Goal: Ask a question: Seek information or help from site administrators or community

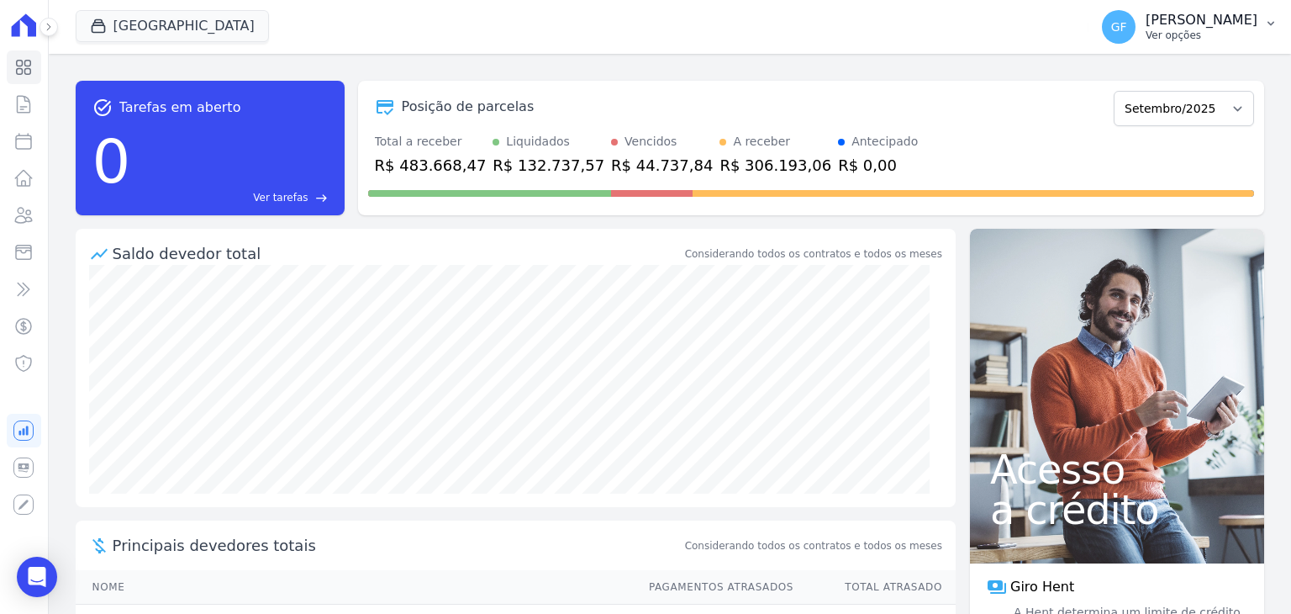
click at [1195, 37] on p "Ver opções" at bounding box center [1202, 35] width 112 height 13
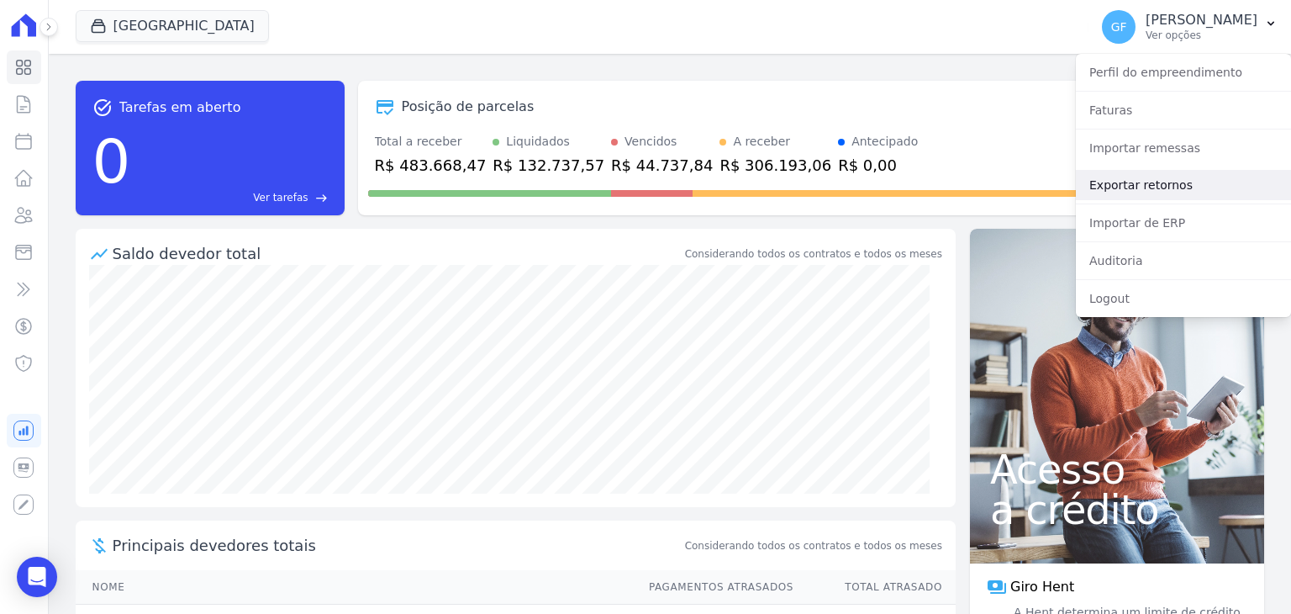
click at [1111, 184] on link "Exportar retornos" at bounding box center [1183, 185] width 215 height 30
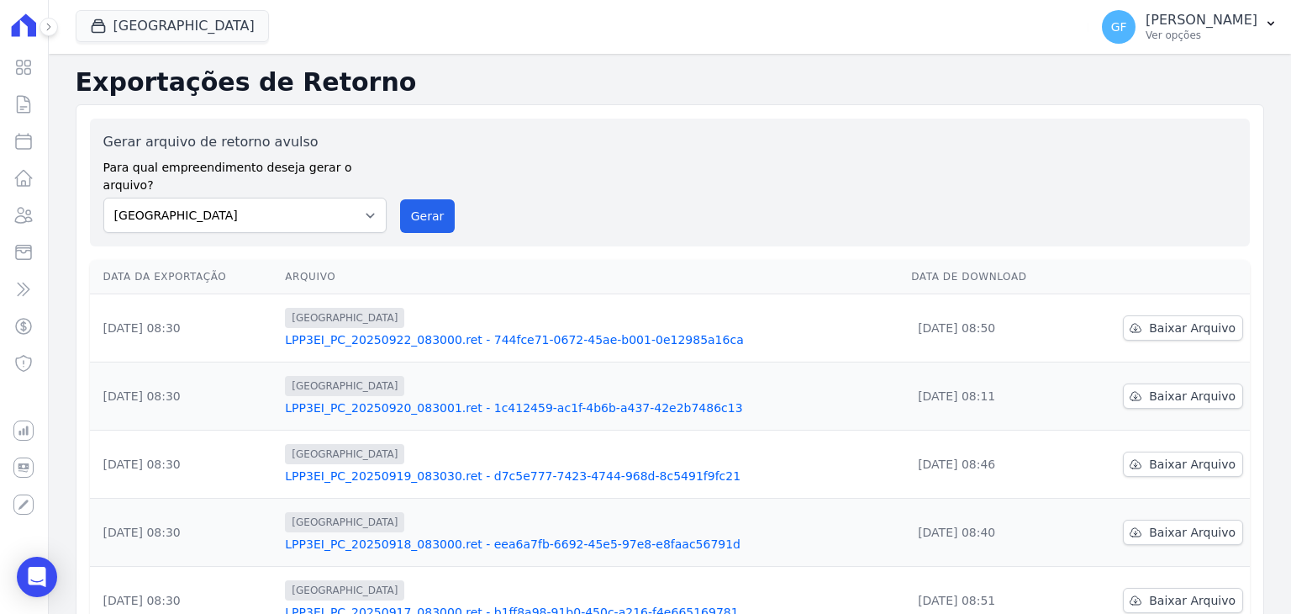
click at [569, 399] on link "LPP3EI_PC_20250920_083001.ret - 1c412459-ac1f-4b6b-a437-42e2b7486c13" at bounding box center [591, 407] width 613 height 17
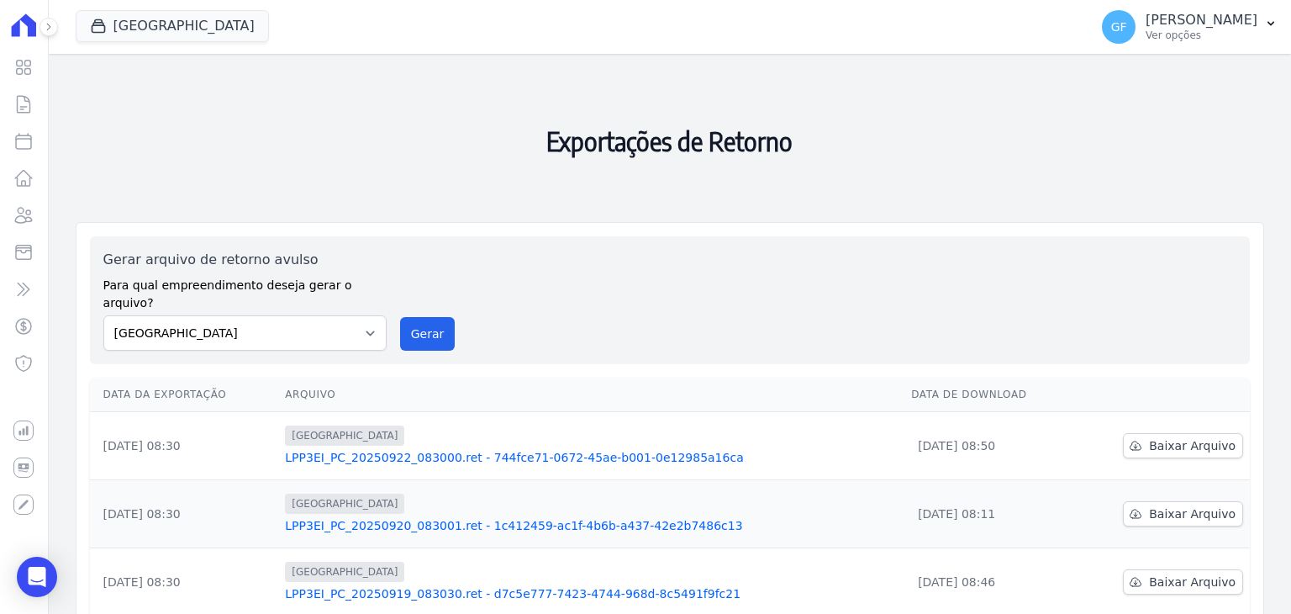
click at [477, 517] on link "LPP3EI_PC_20250920_083001.ret - 1c412459-ac1f-4b6b-a437-42e2b7486c13" at bounding box center [591, 525] width 613 height 17
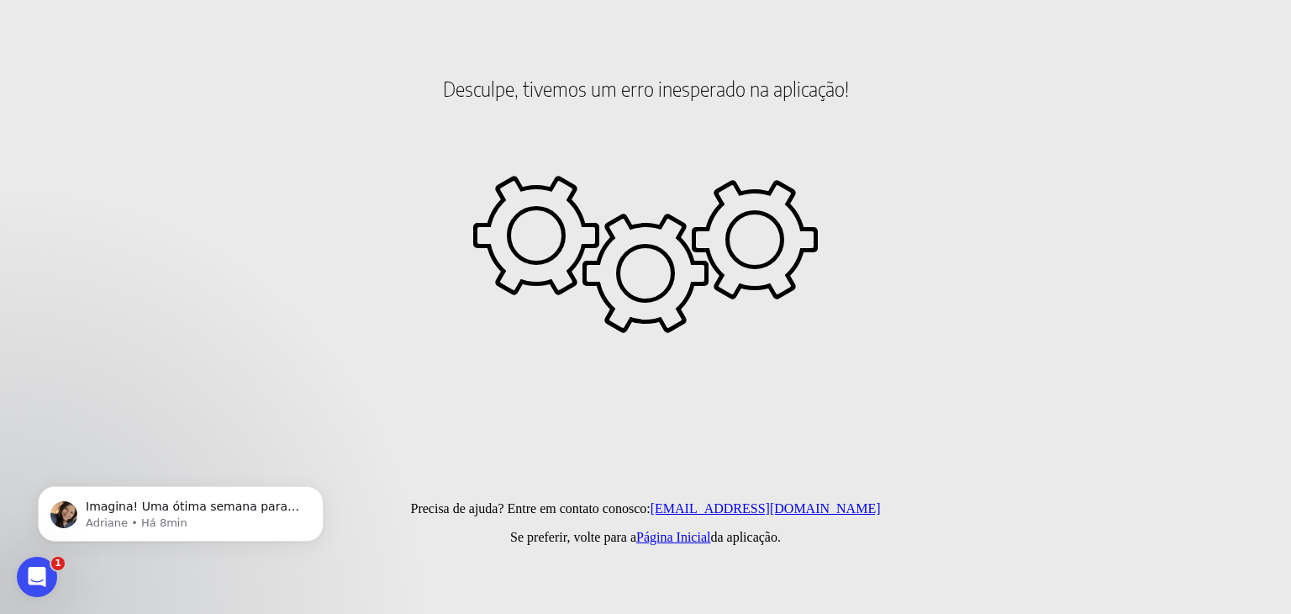
click at [1252, 176] on body "Desculpe, tivemos um erro inesperado na aplicação! Precisa de ajuda? Entre em c…" at bounding box center [646, 101] width 1278 height 168
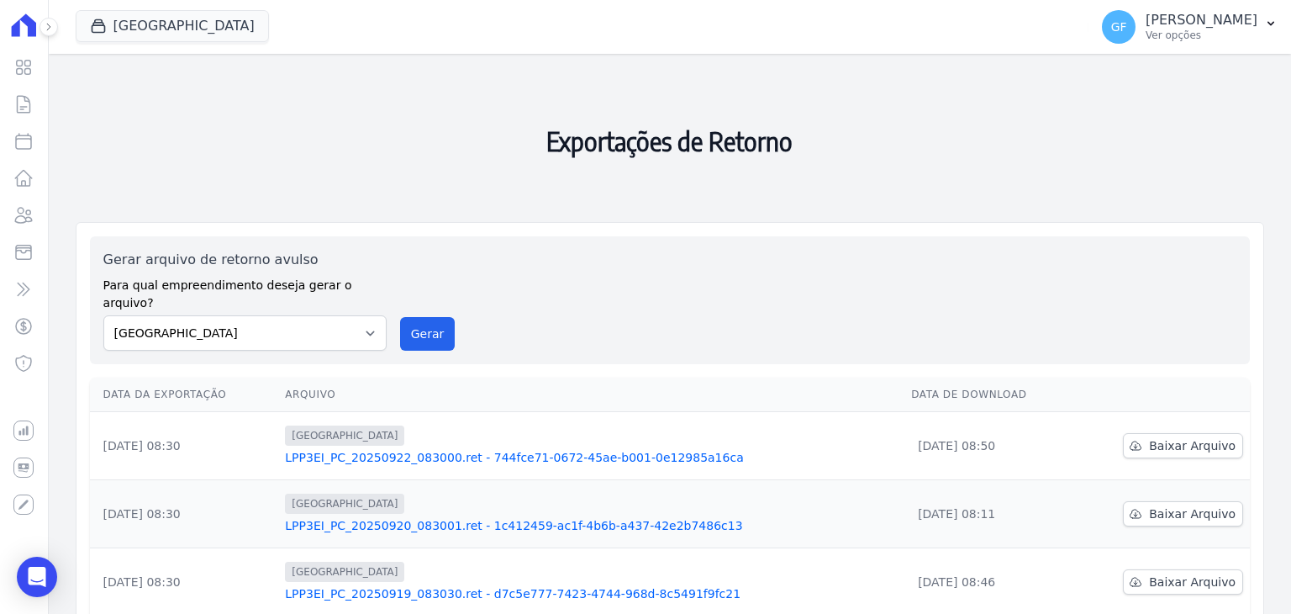
click at [1063, 203] on h2 "Exportações de Retorno" at bounding box center [670, 141] width 1189 height 148
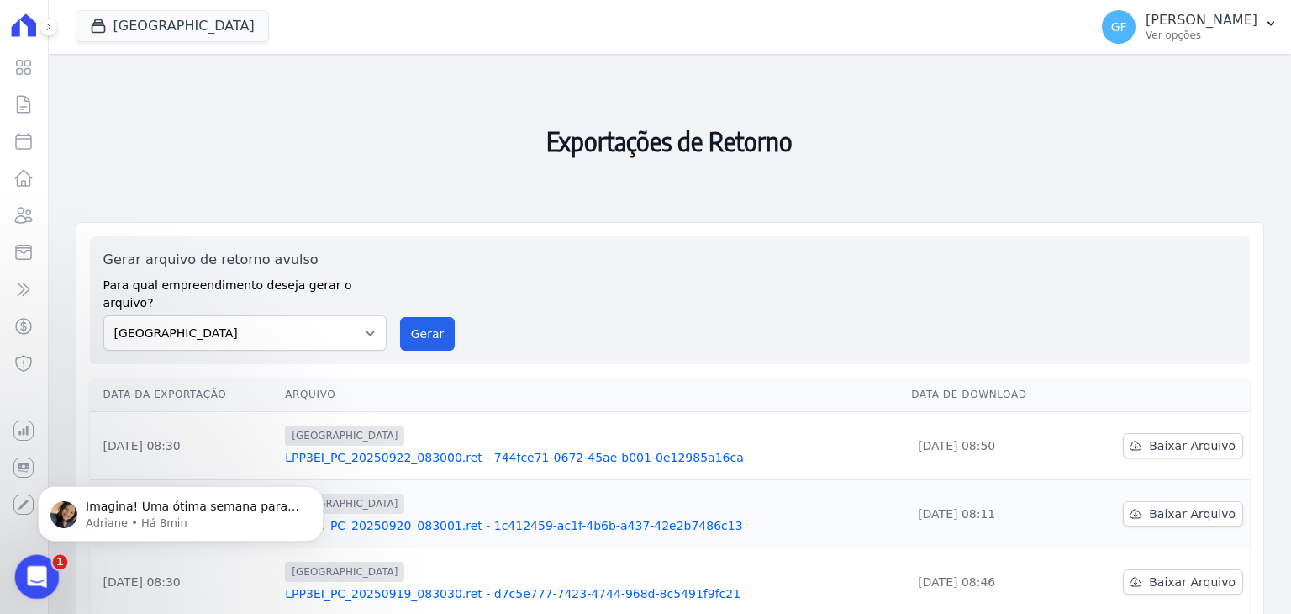
click at [34, 581] on icon "Abertura do Messenger da Intercom" at bounding box center [35, 575] width 28 height 28
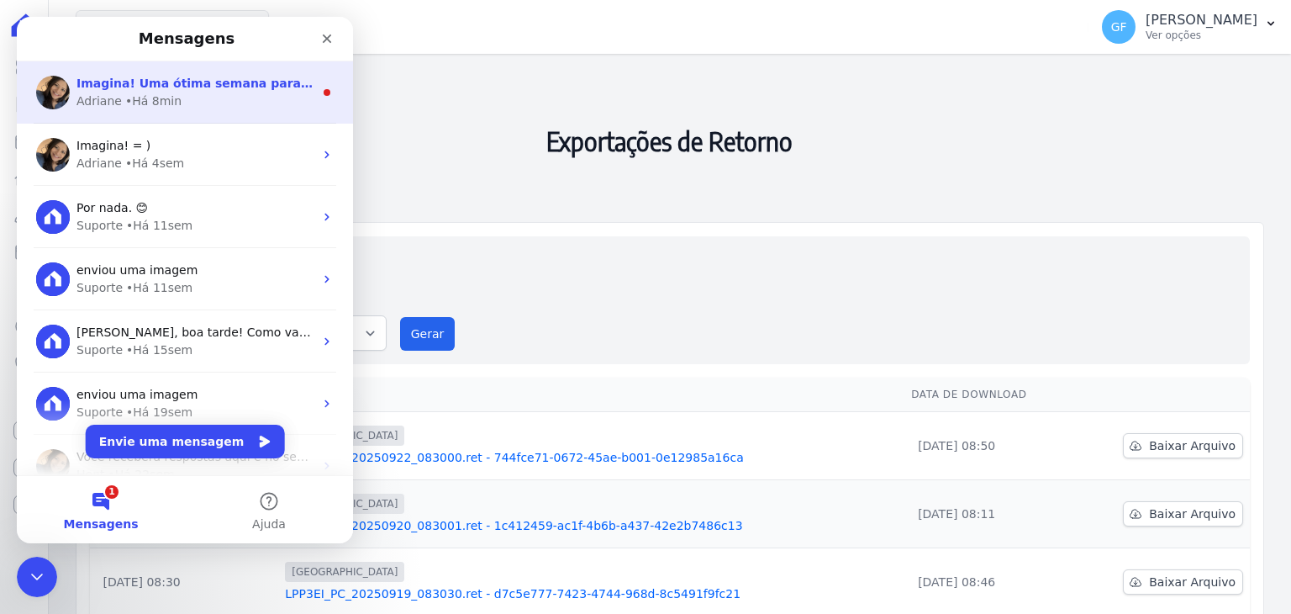
click at [155, 93] on div "• Há 8min" at bounding box center [153, 101] width 56 height 18
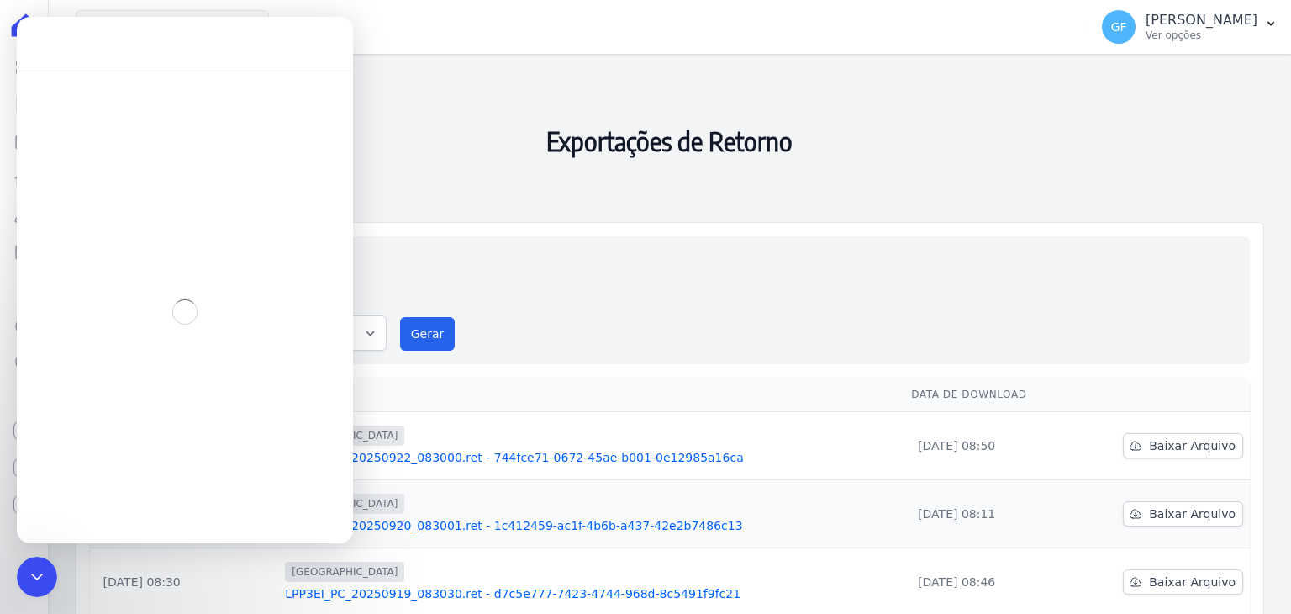
click at [155, 93] on div "Messenger da Intercom" at bounding box center [185, 312] width 336 height 483
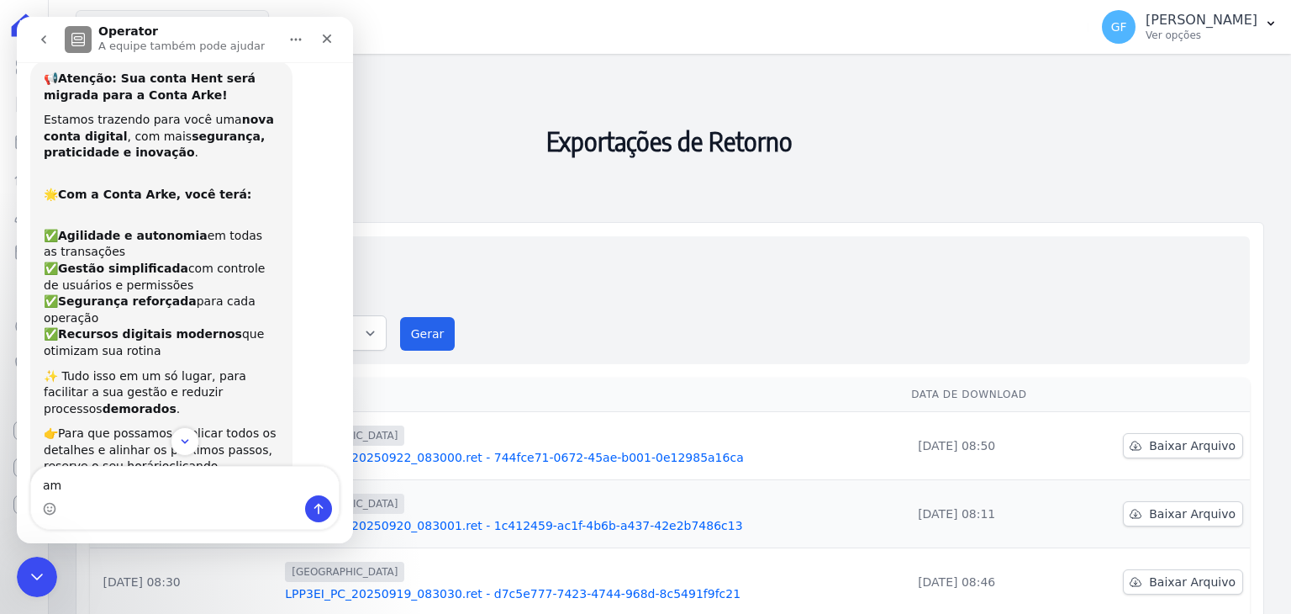
scroll to position [2, 0]
type textarea "amém!!"
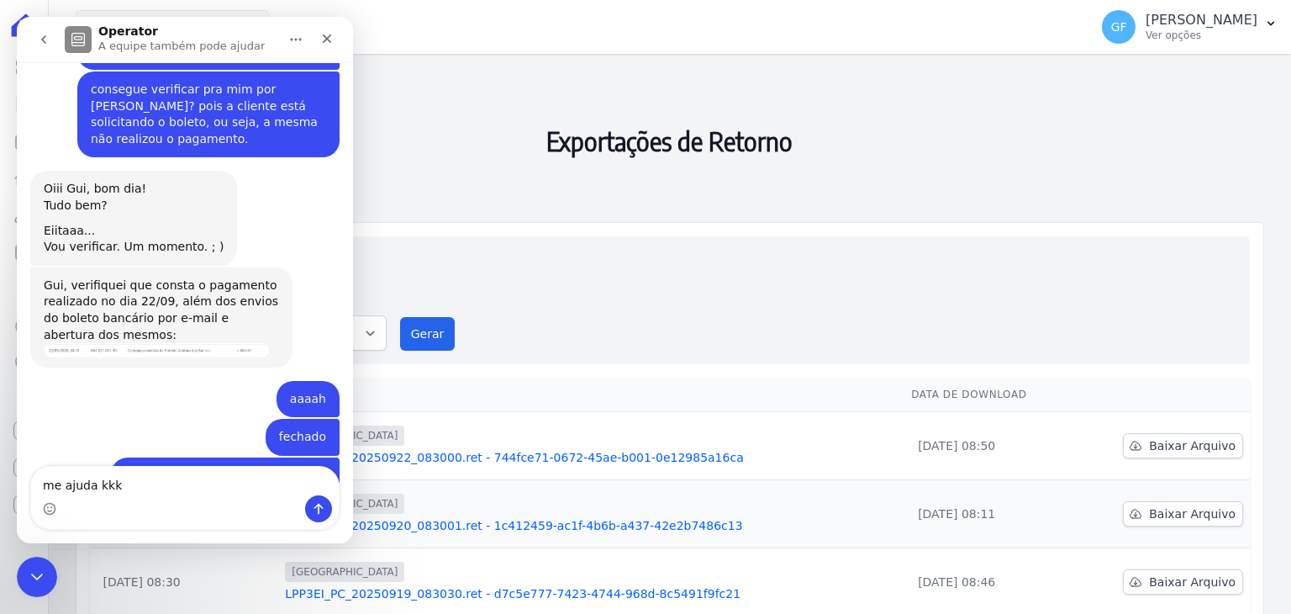
type textarea "me ajuda kkkk"
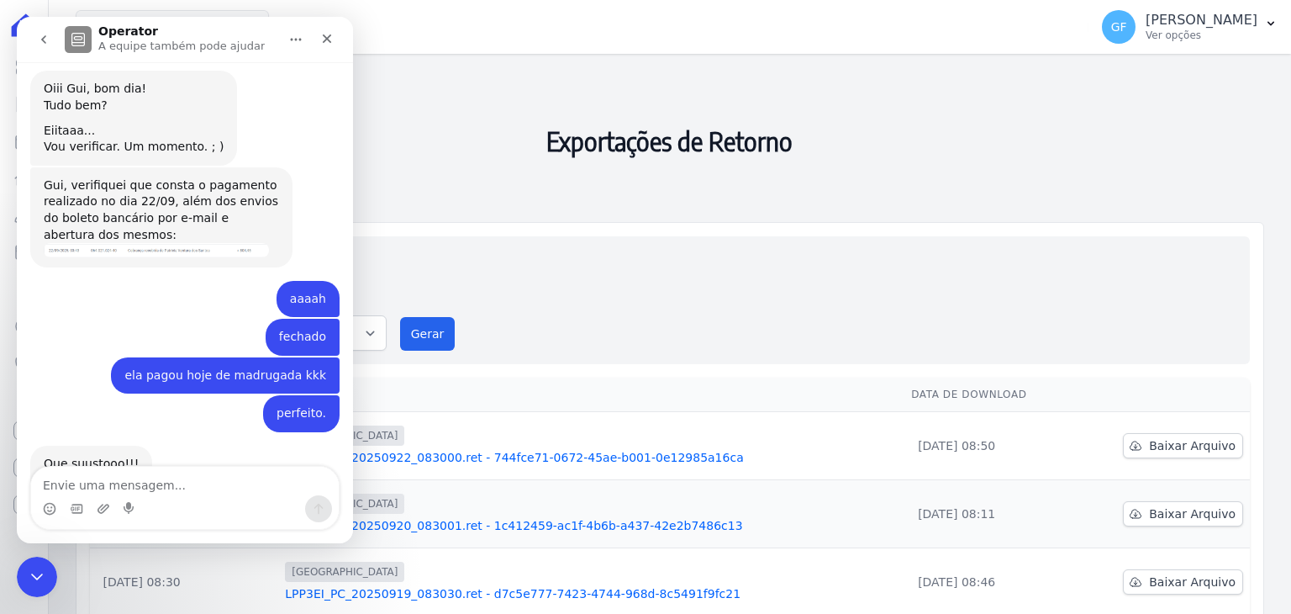
scroll to position [12806, 0]
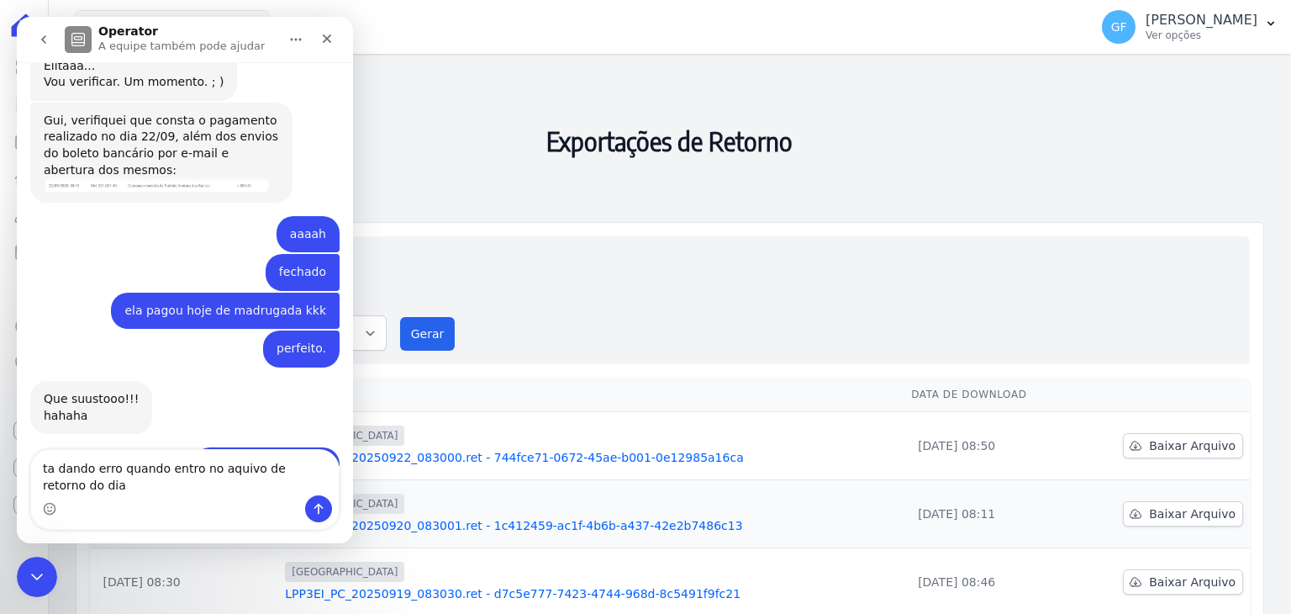
type textarea "ta dando erro quando entro no aquivo de retorno do dia"
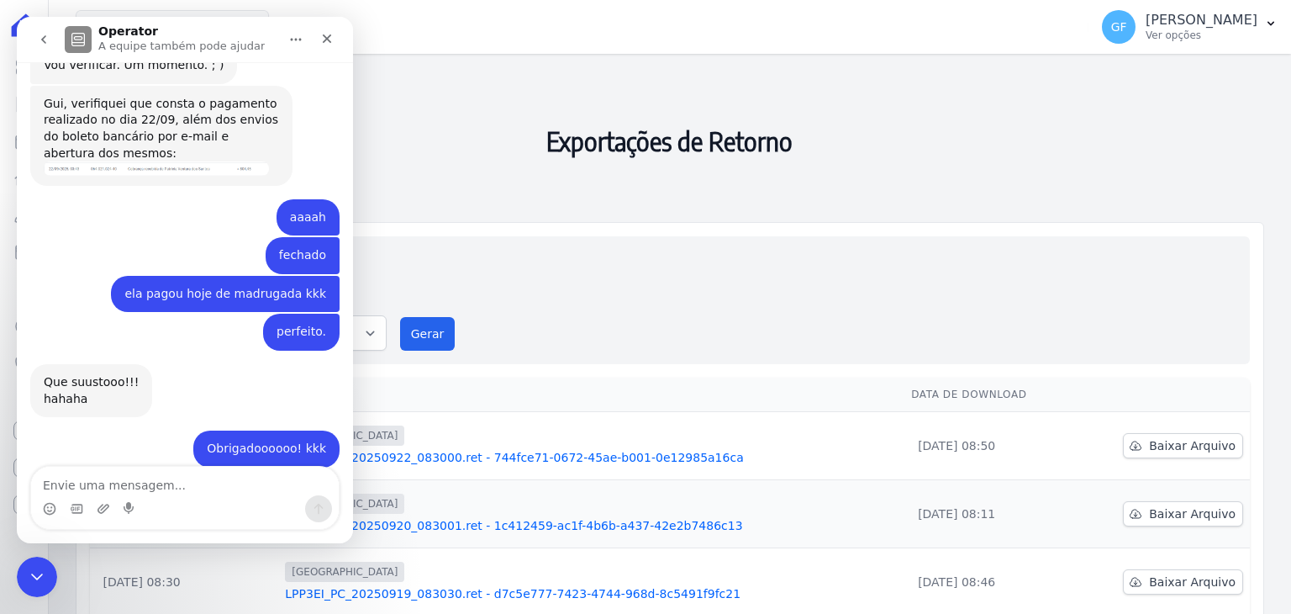
scroll to position [12860, 0]
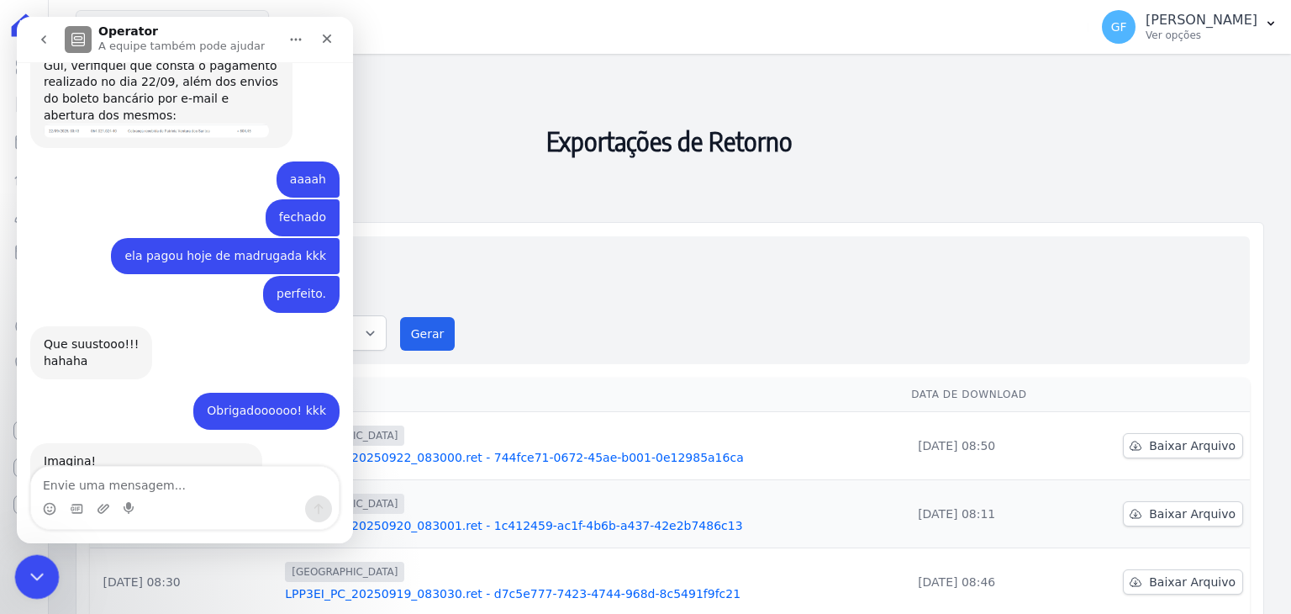
drag, startPoint x: 504, startPoint y: 1074, endPoint x: 23, endPoint y: 589, distance: 683.1
click at [19, 583] on div "Encerramento do Messenger da Intercom" at bounding box center [34, 574] width 40 height 40
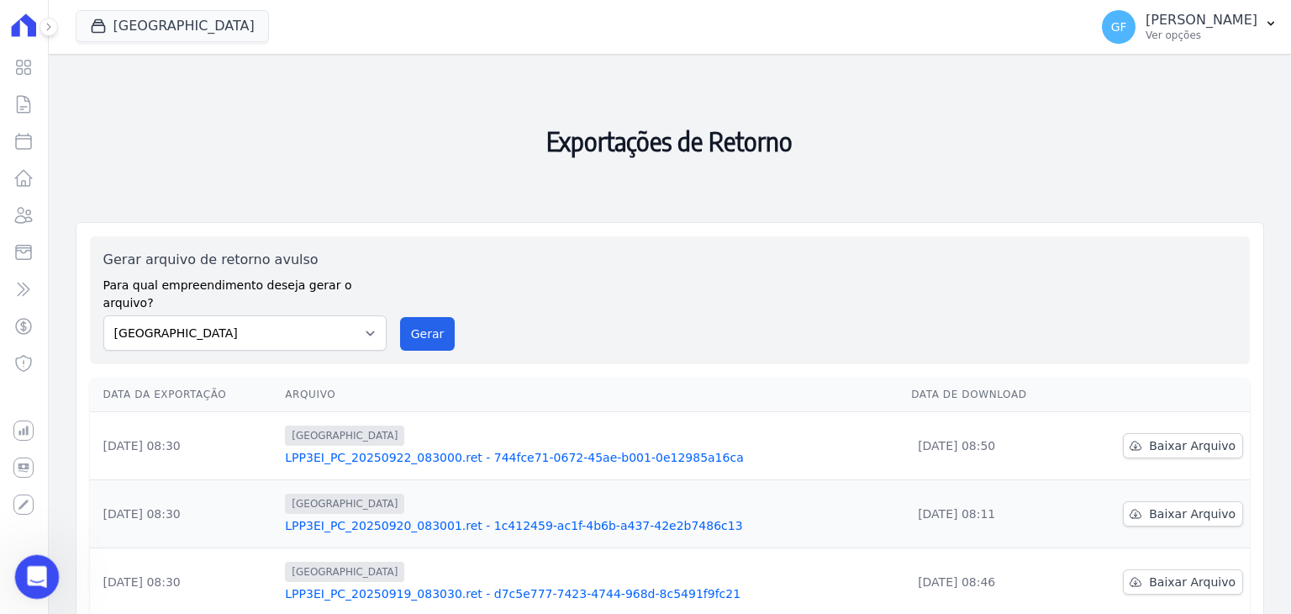
scroll to position [12251, 0]
click at [29, 557] on div "Abertura do Messenger da Intercom" at bounding box center [34, 573] width 55 height 55
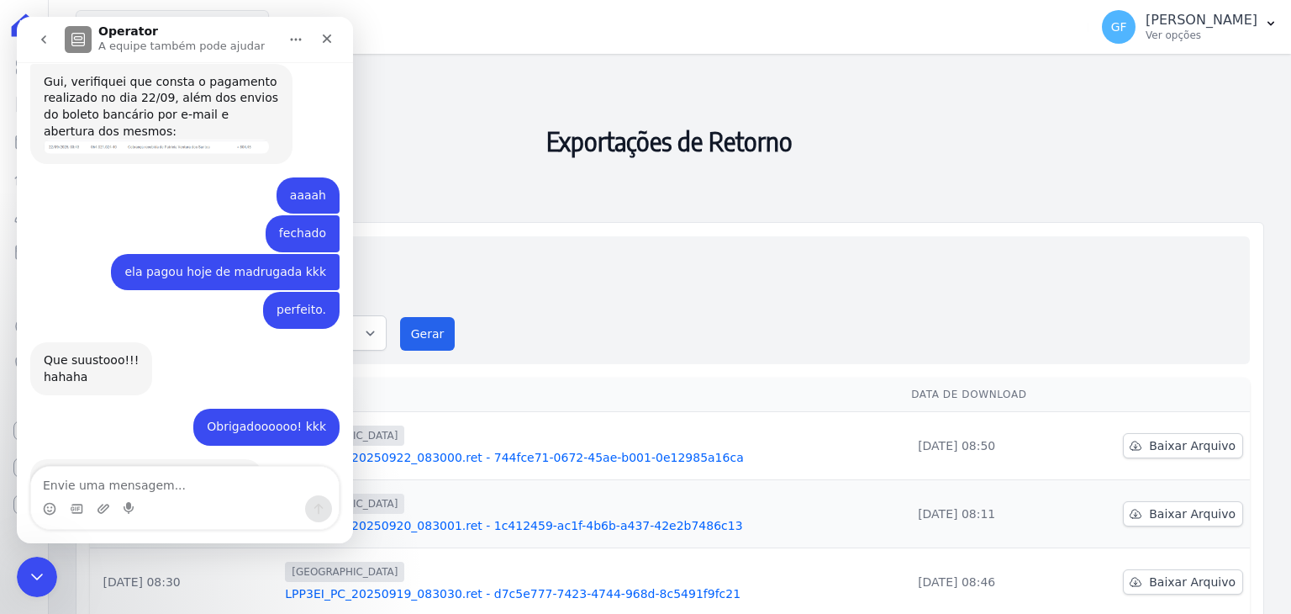
scroll to position [12860, 0]
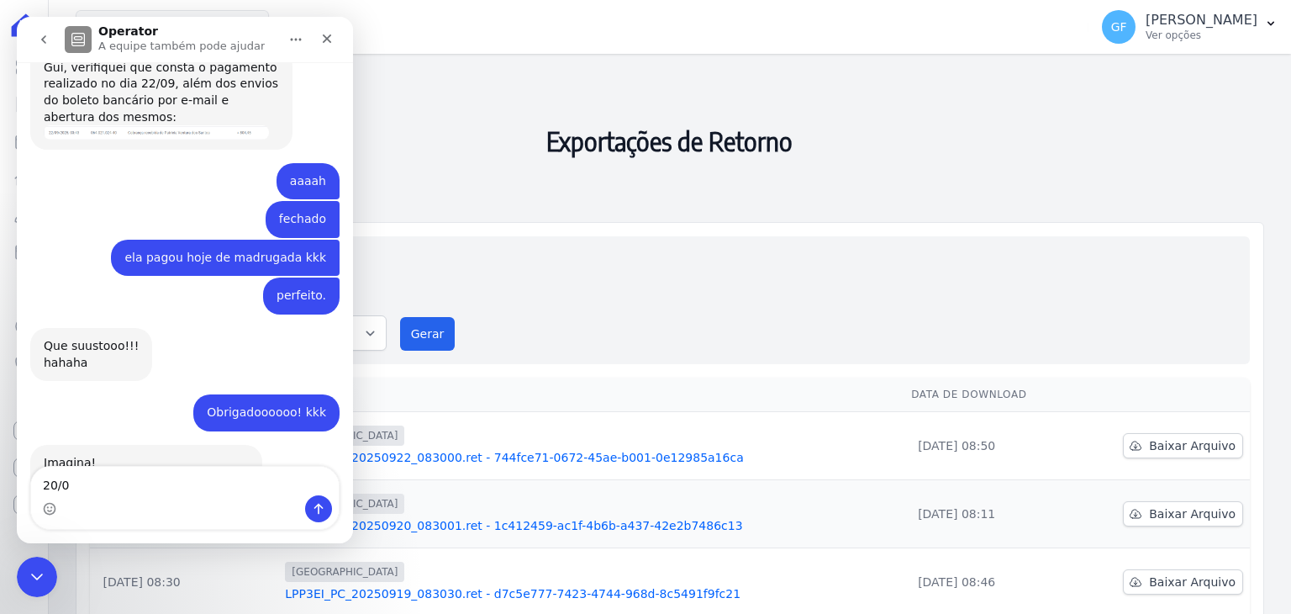
type textarea "20/09"
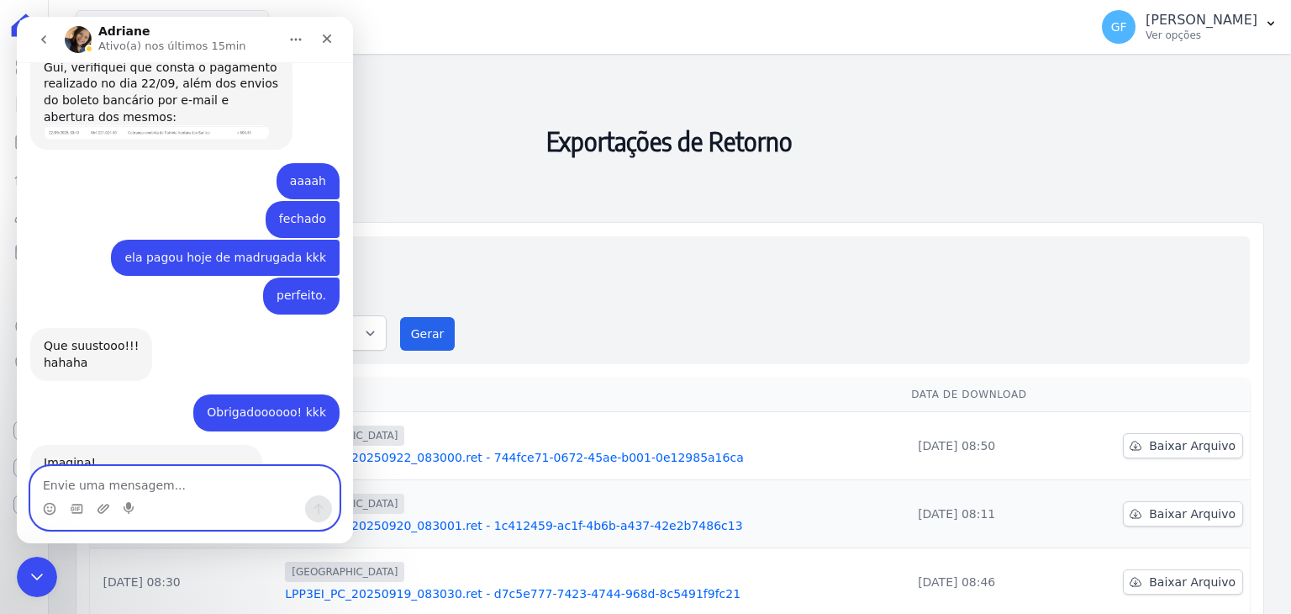
scroll to position [12937, 0]
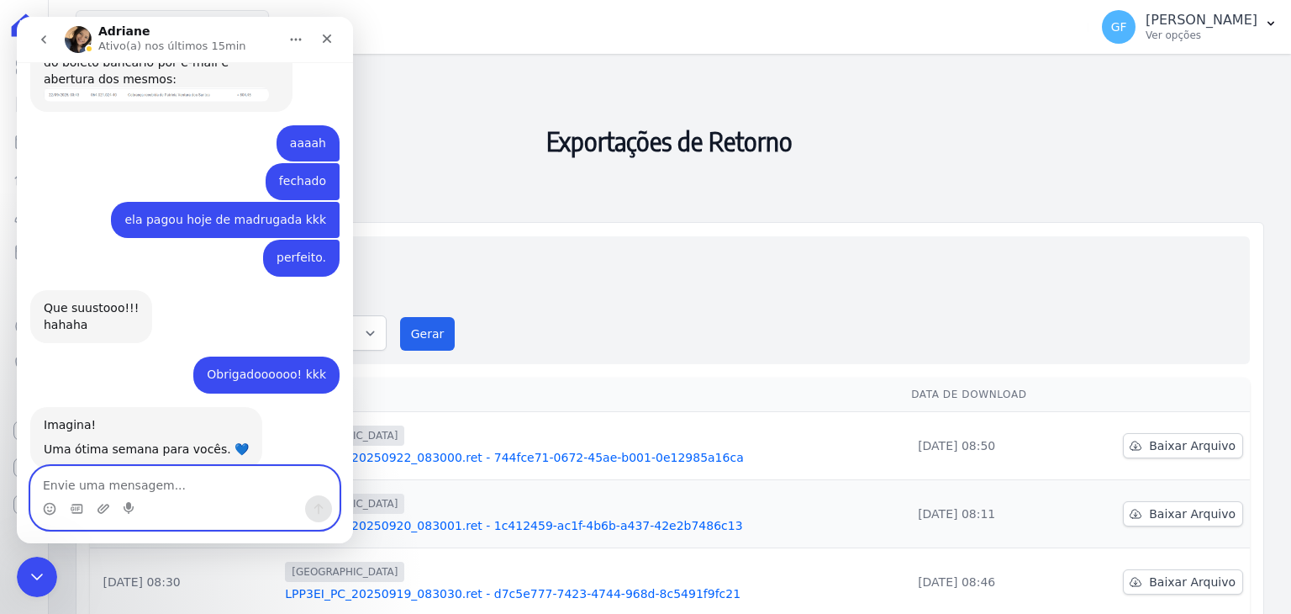
click at [125, 483] on textarea "Envie uma mensagem..." at bounding box center [185, 481] width 308 height 29
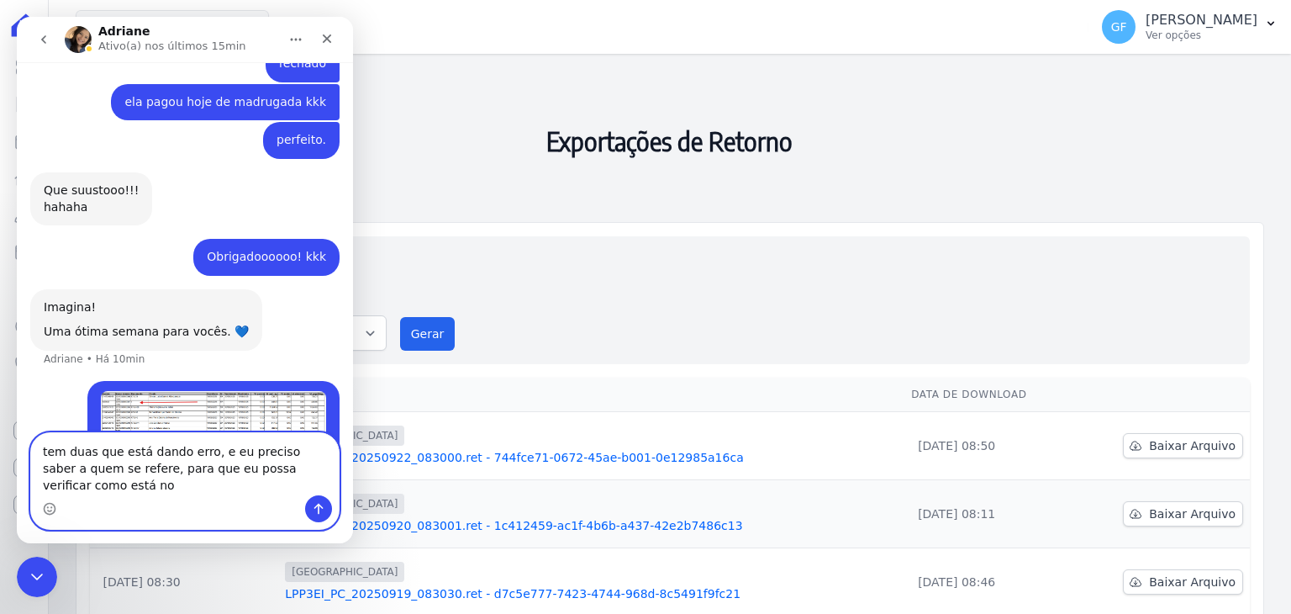
scroll to position [13071, 0]
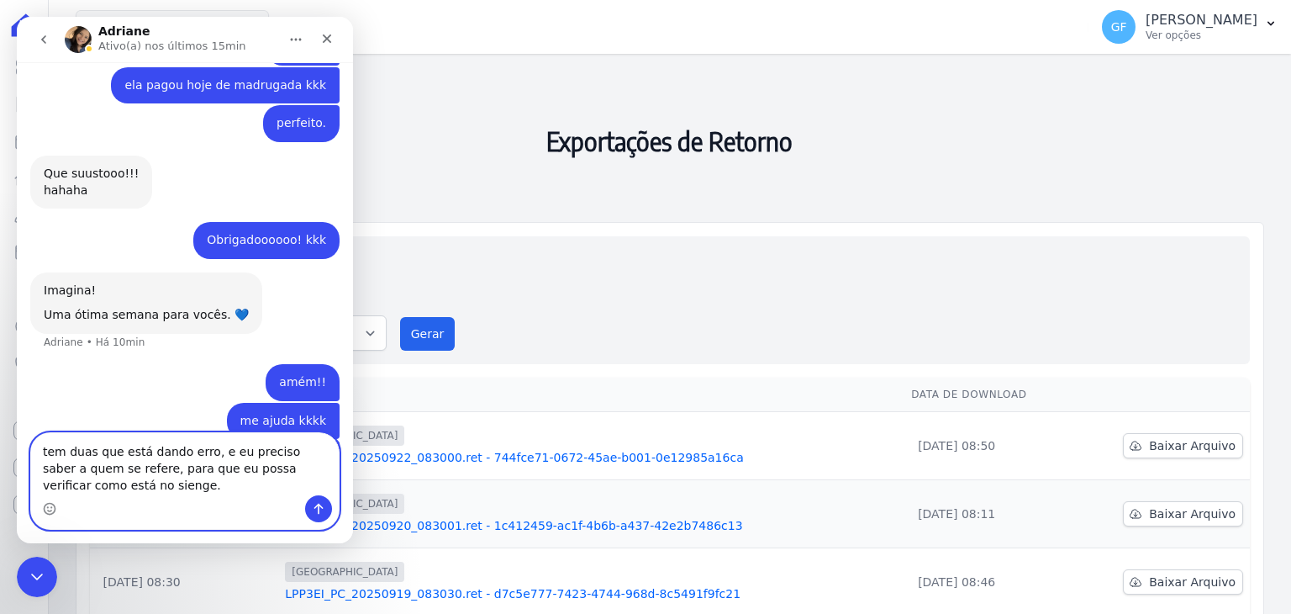
type textarea "tem duas que está dando erro, e eu preciso saber a quem se refere, para que eu …"
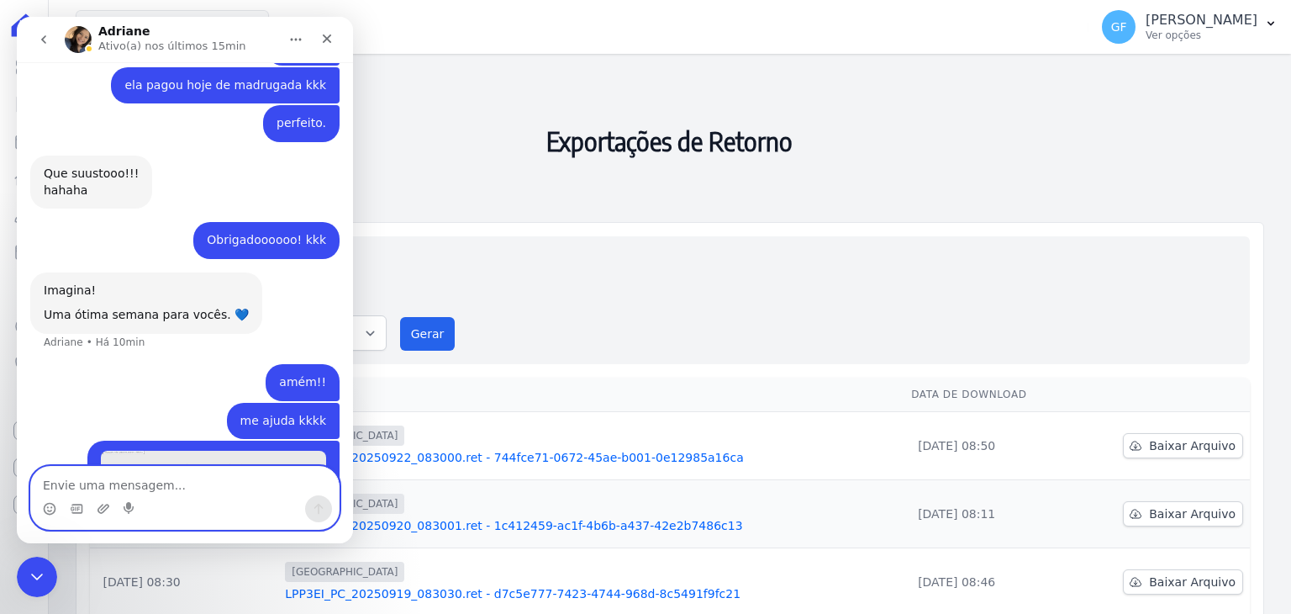
scroll to position [13109, 0]
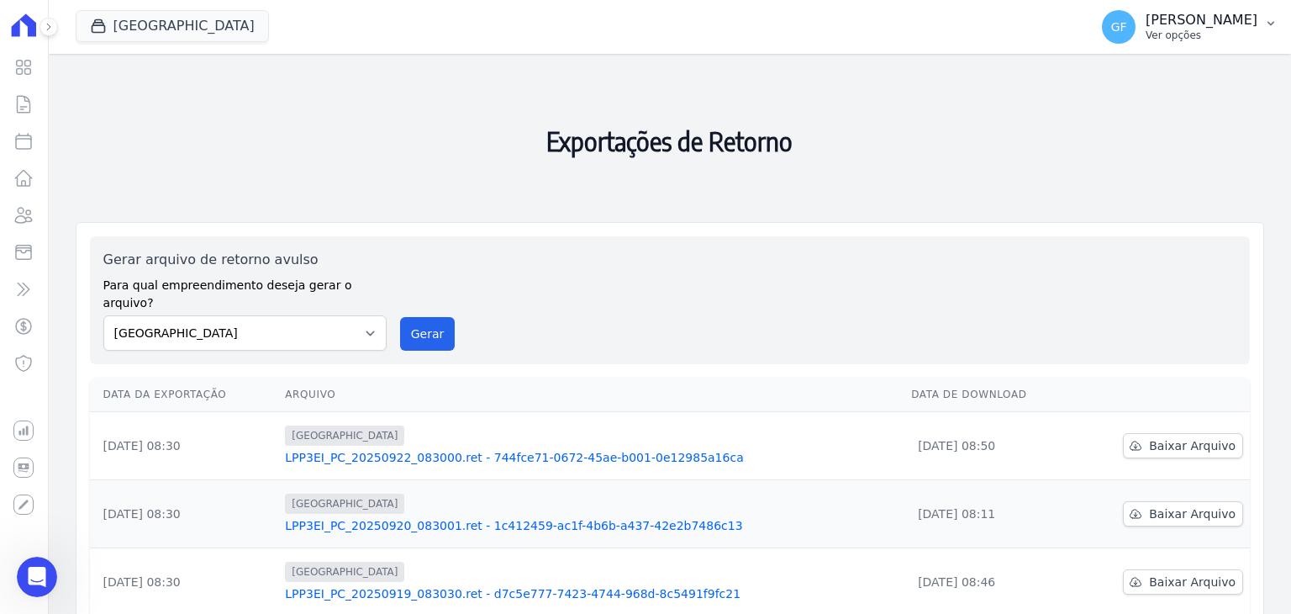
click at [1213, 16] on p "[PERSON_NAME]" at bounding box center [1202, 20] width 112 height 17
click at [1175, 32] on p "Ver opções" at bounding box center [1202, 35] width 112 height 13
click at [641, 182] on h2 "Exportações de Retorno" at bounding box center [670, 141] width 1189 height 148
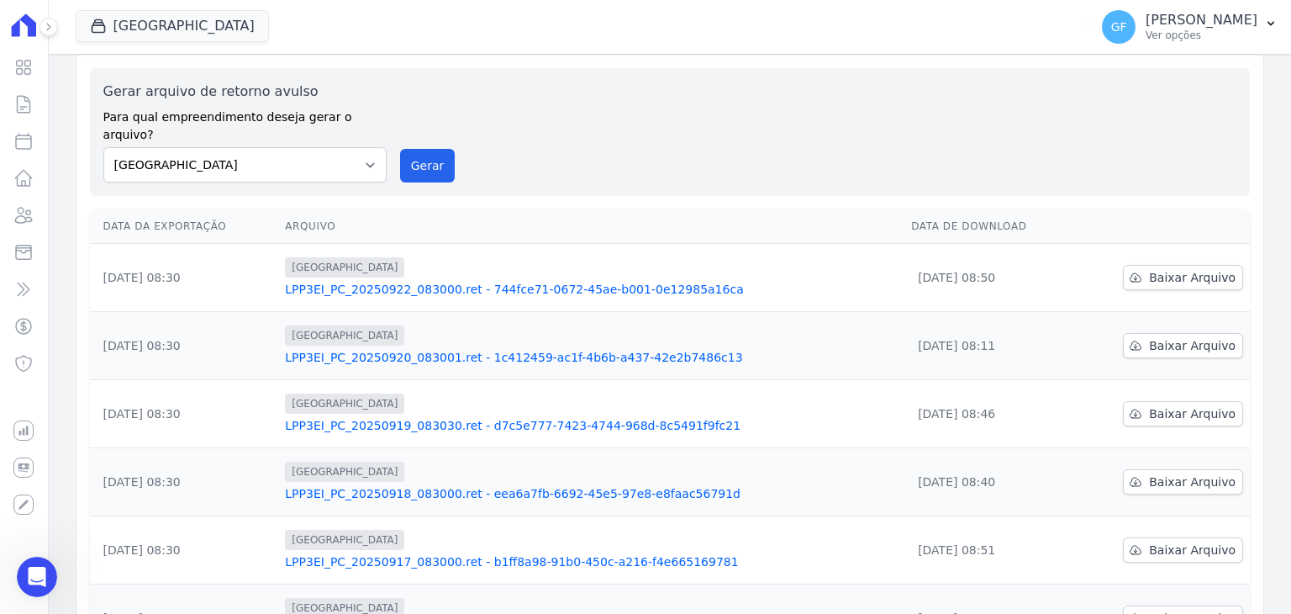
scroll to position [13148, 0]
click at [575, 349] on link "LPP3EI_PC_20250920_083001.ret - 1c412459-ac1f-4b6b-a437-42e2b7486c13" at bounding box center [591, 357] width 613 height 17
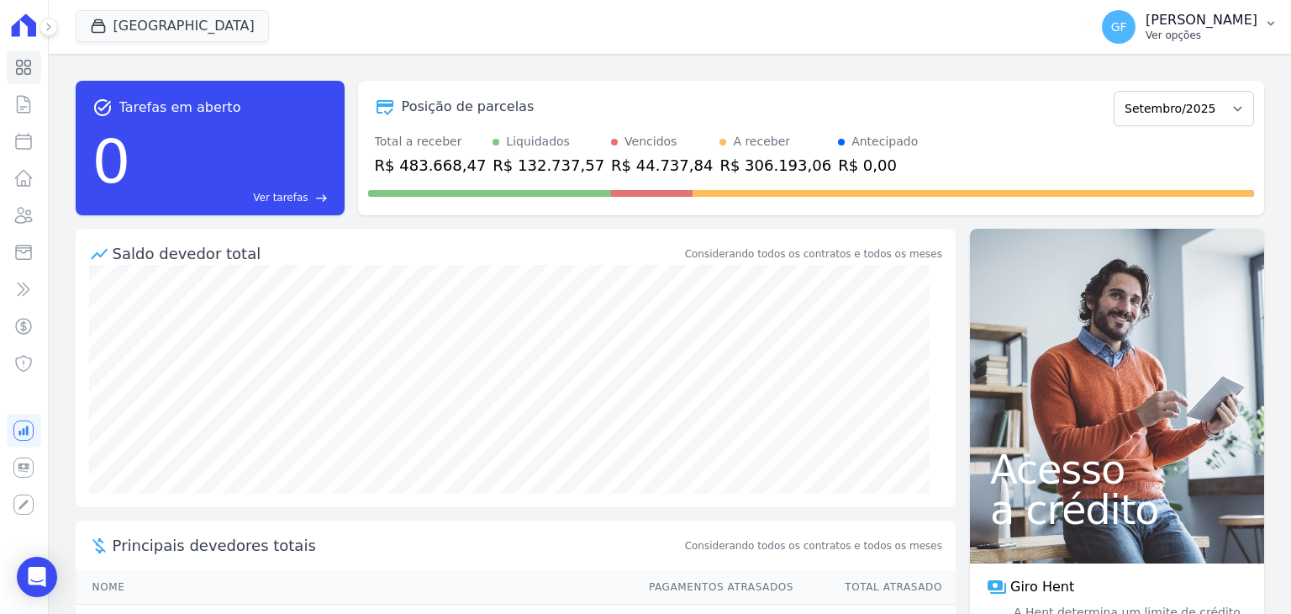
click at [1216, 14] on p "[PERSON_NAME]" at bounding box center [1202, 20] width 112 height 17
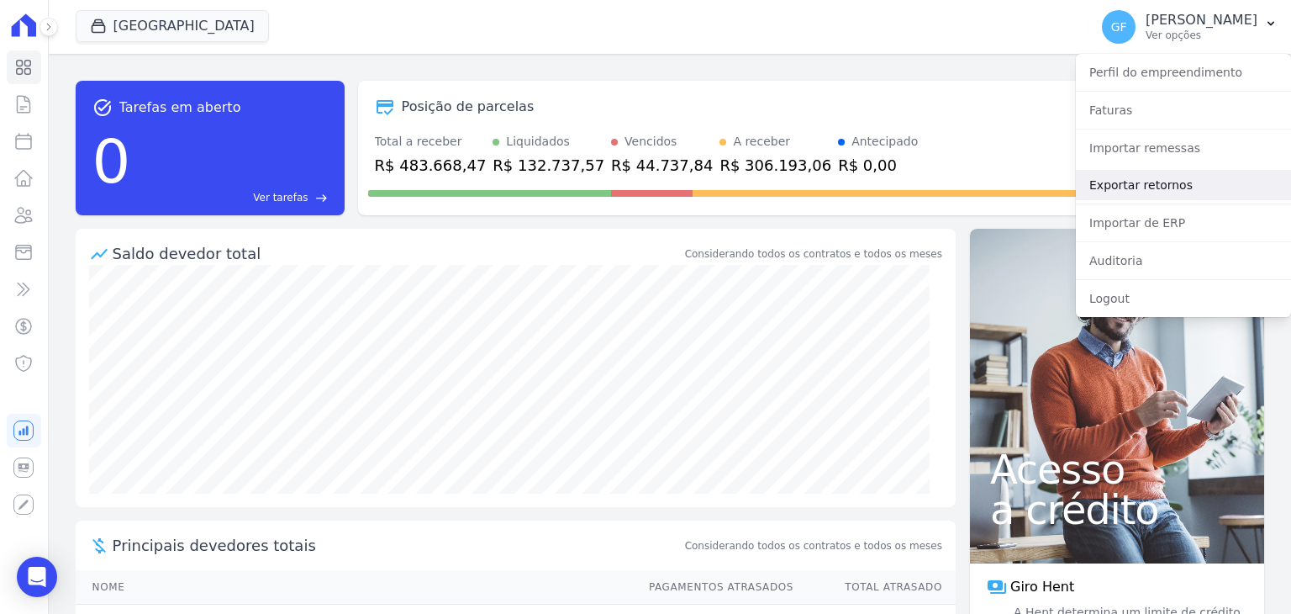
click at [1155, 192] on link "Exportar retornos" at bounding box center [1183, 185] width 215 height 30
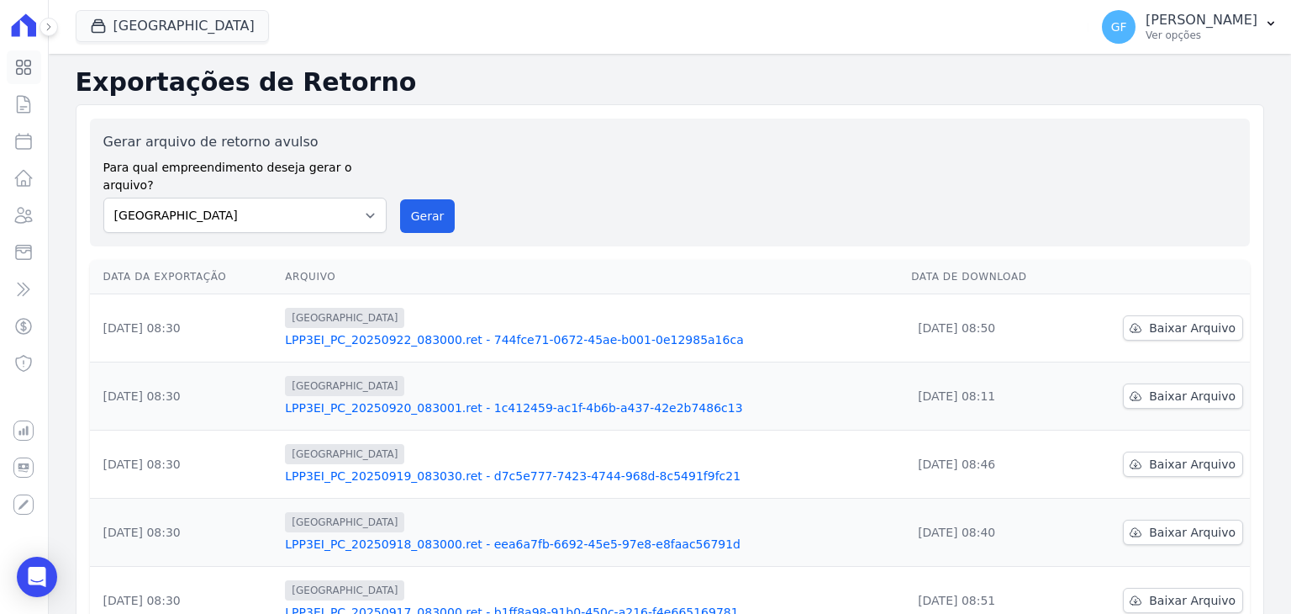
click at [18, 72] on icon at bounding box center [23, 67] width 20 height 20
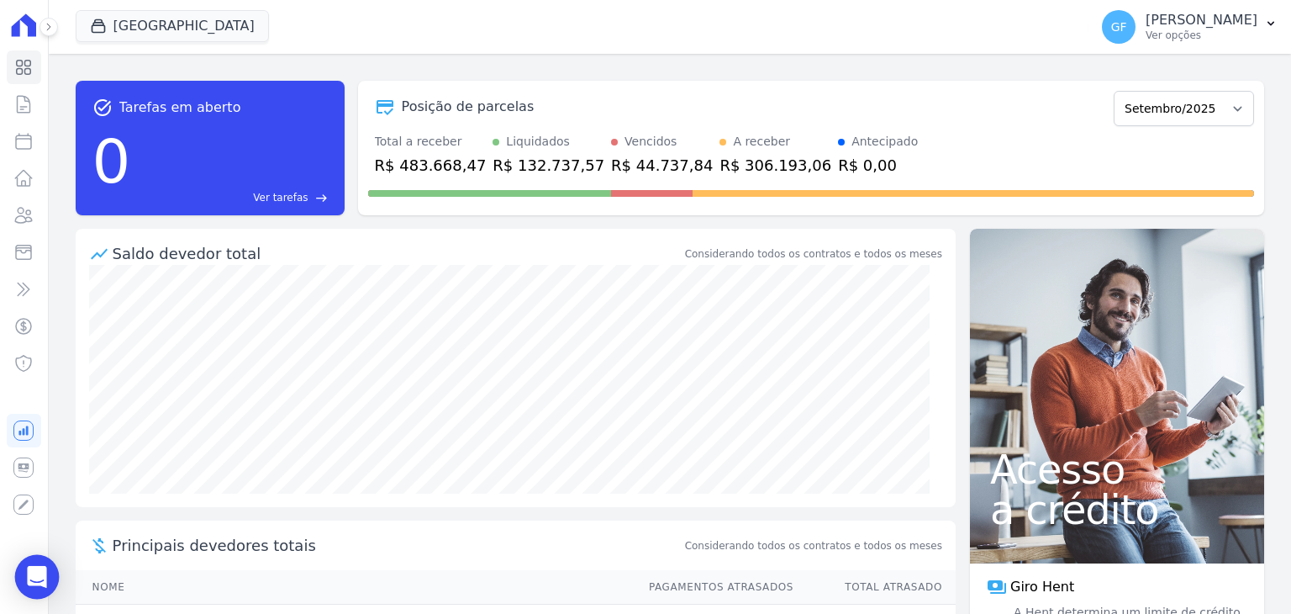
click at [39, 566] on icon "Open Intercom Messenger" at bounding box center [37, 577] width 22 height 22
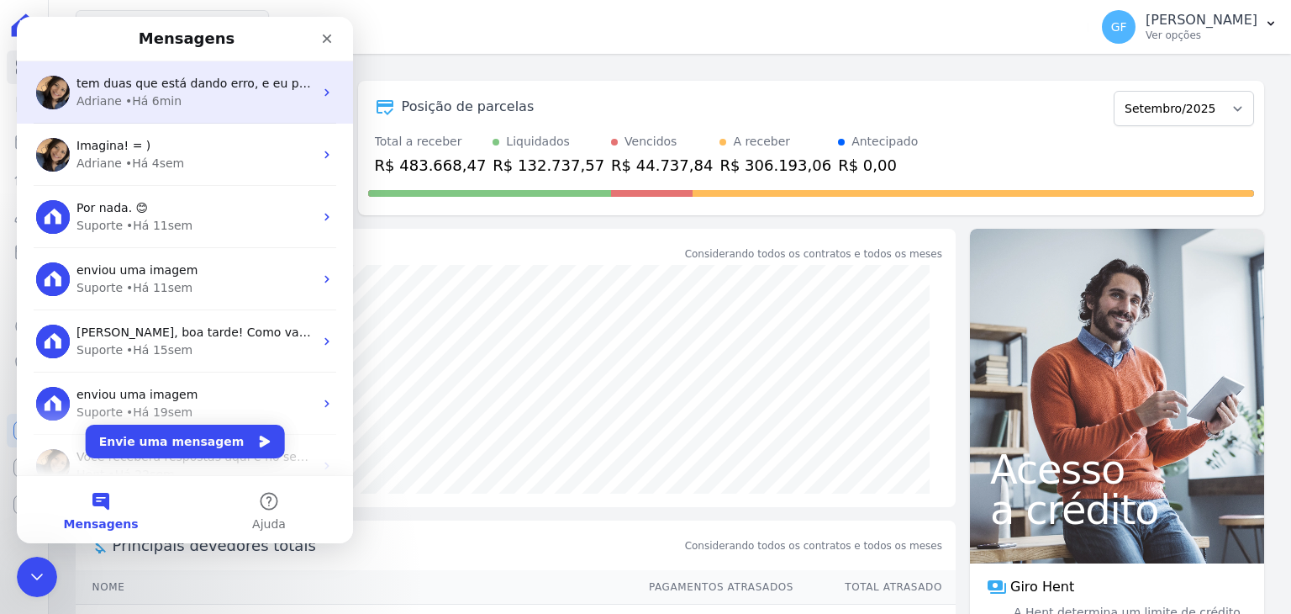
click at [152, 95] on div "• Há 6min" at bounding box center [153, 101] width 56 height 18
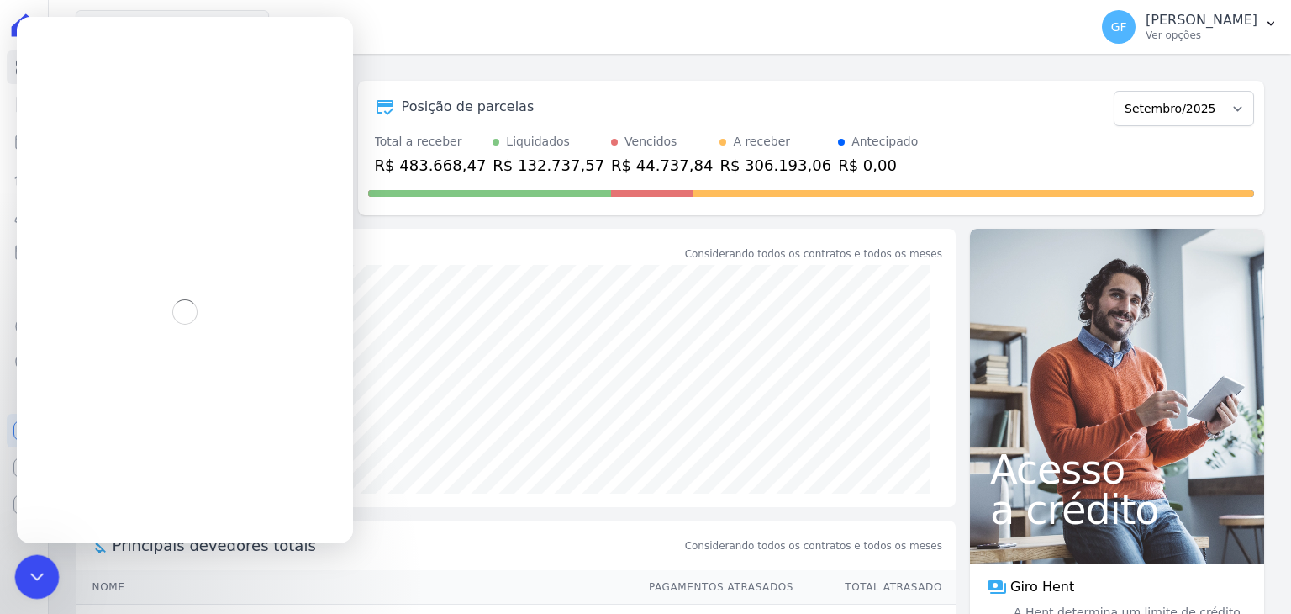
click at [29, 572] on icon "Encerramento do Messenger da Intercom" at bounding box center [35, 574] width 12 height 7
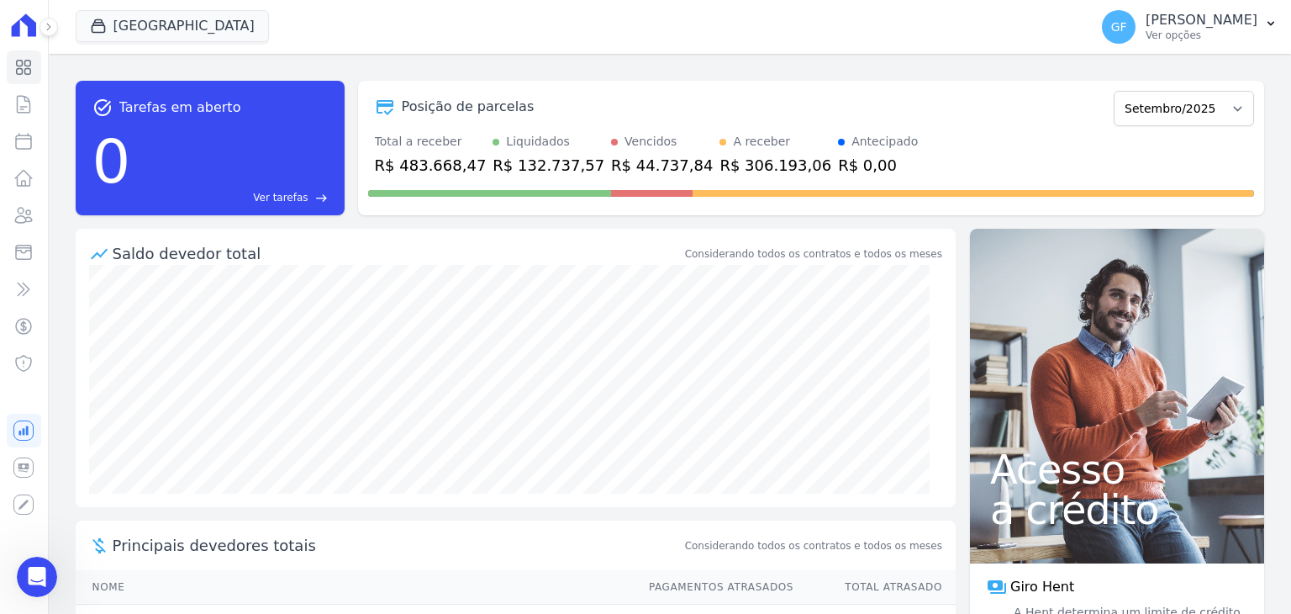
scroll to position [12680, 0]
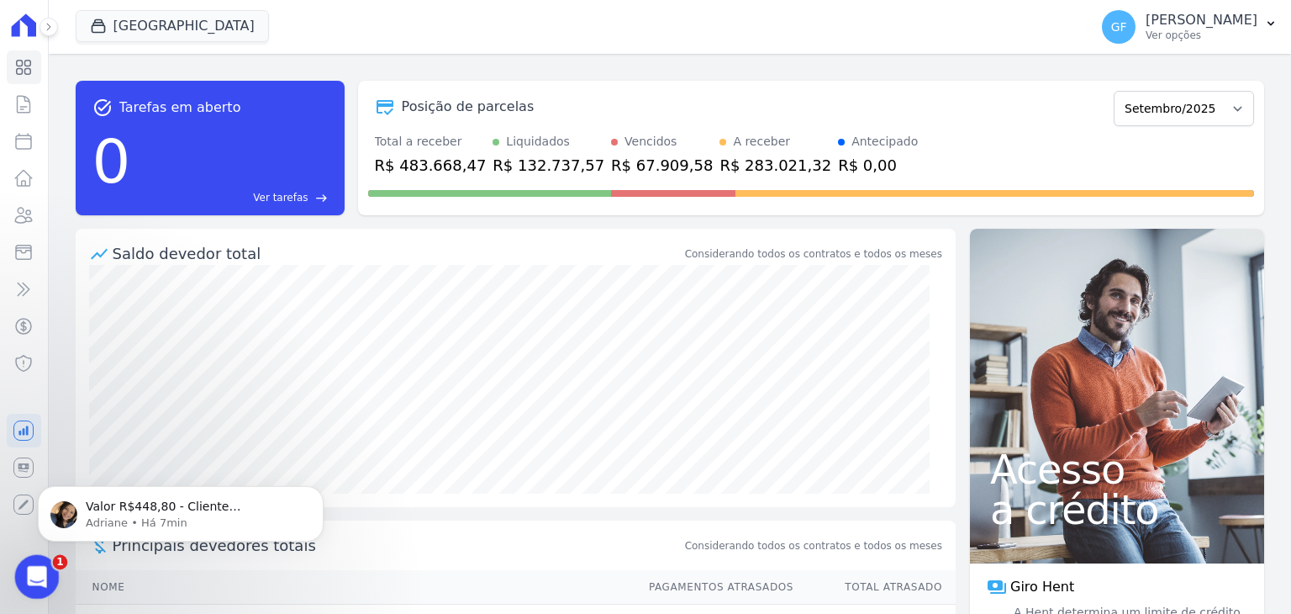
click at [34, 579] on icon "Abertura do Messenger da Intercom" at bounding box center [35, 575] width 28 height 28
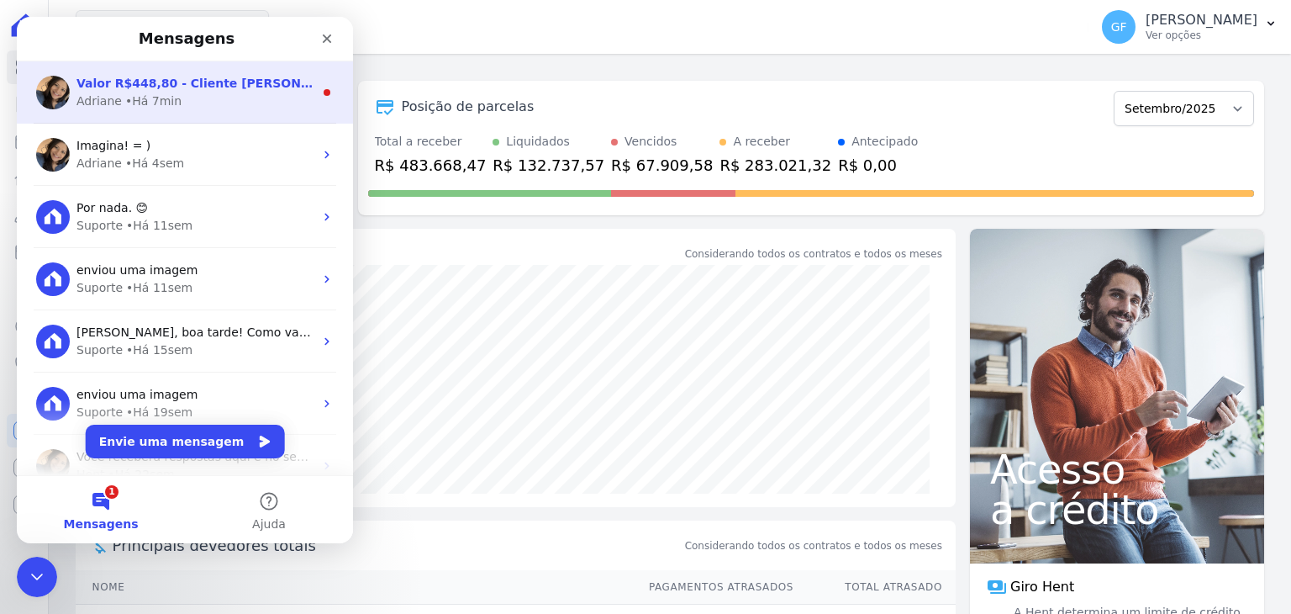
click at [143, 89] on span "Valor R$448,80 - Cliente Laiana Da Silva Oliveira Valor R$566,85 - Cliente Luan…" at bounding box center [353, 83] width 553 height 13
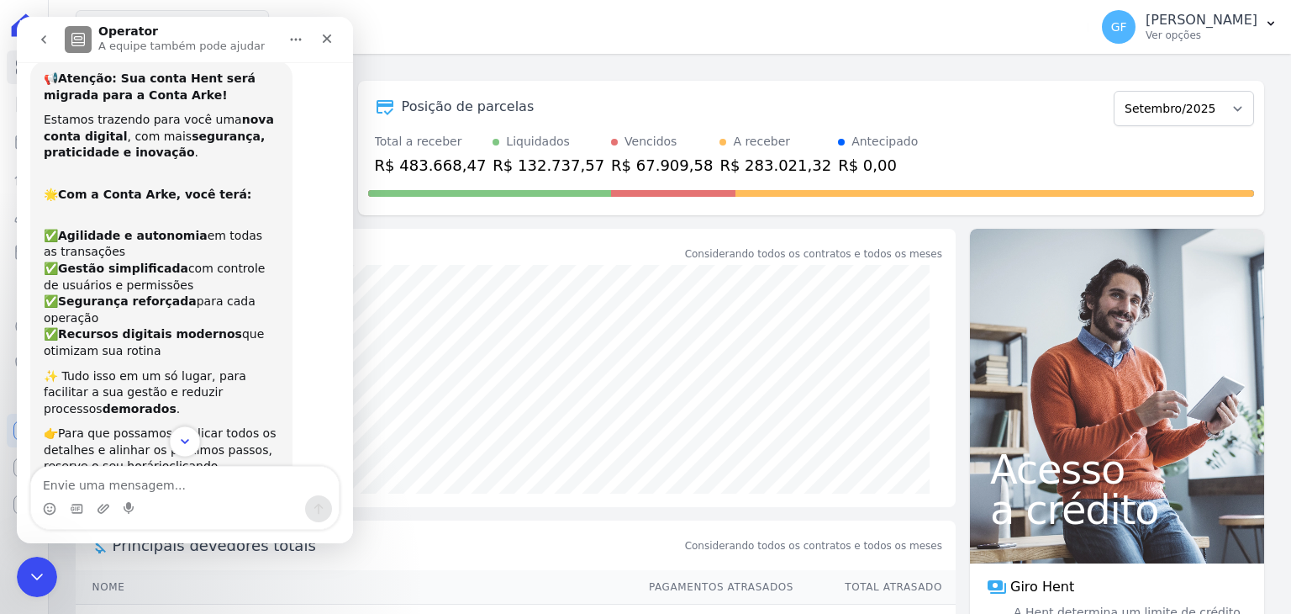
scroll to position [2, 0]
click at [191, 441] on icon "Scroll to bottom" at bounding box center [184, 441] width 15 height 15
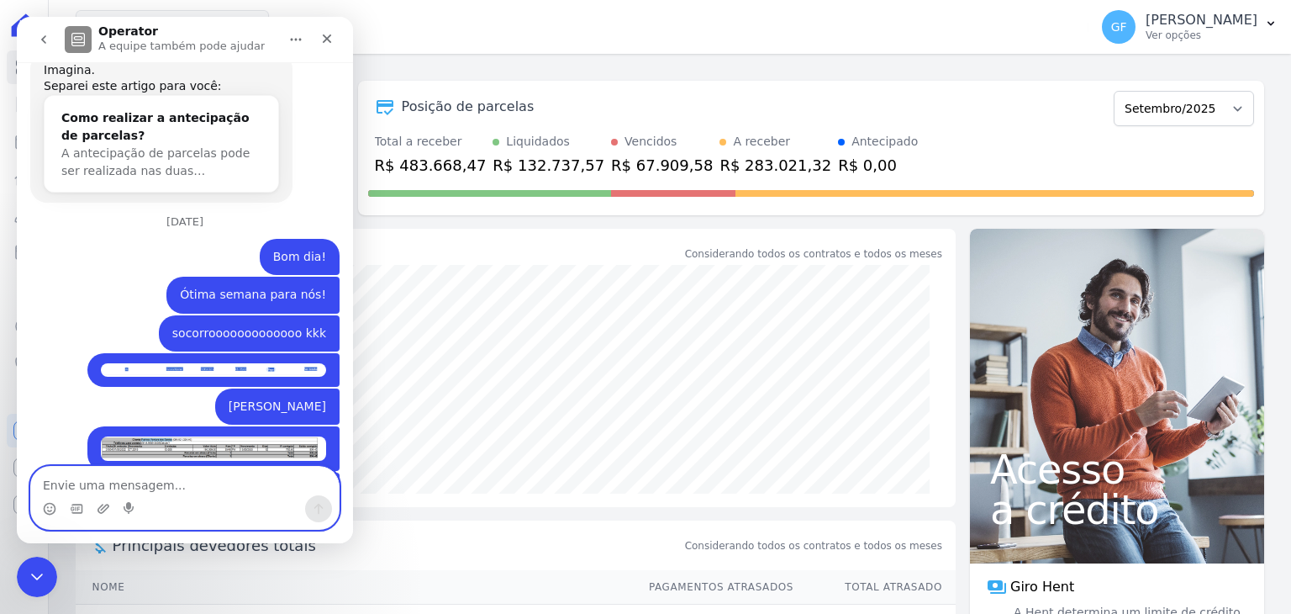
click at [172, 471] on textarea "Envie uma mensagem..." at bounding box center [185, 481] width 308 height 29
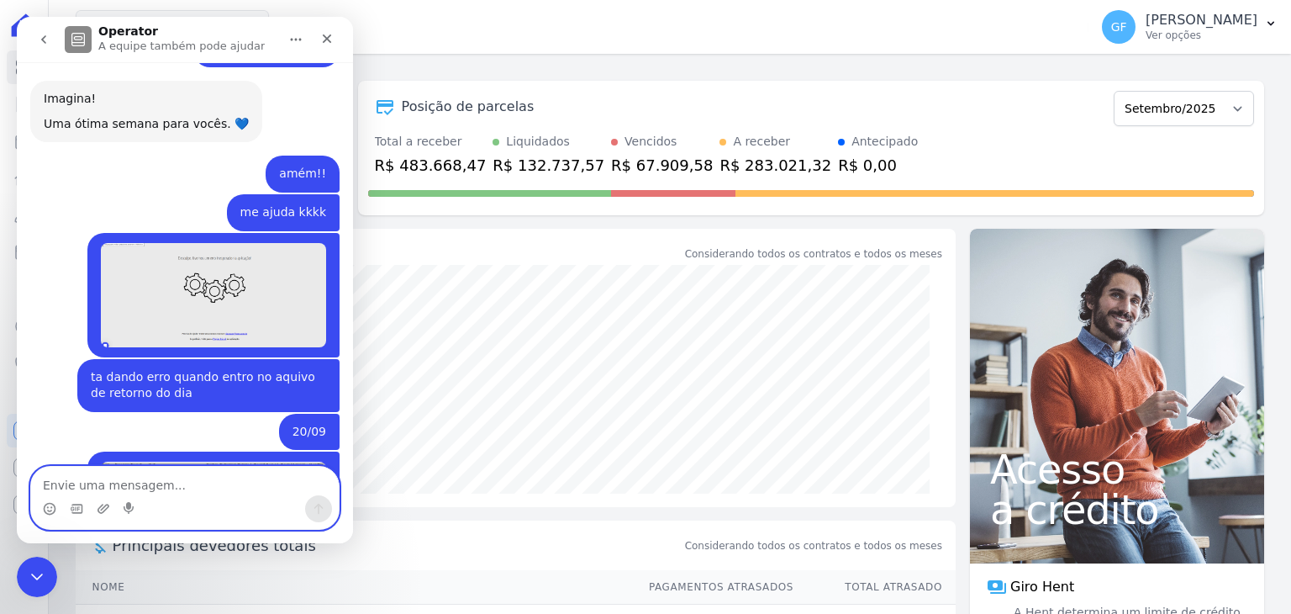
scroll to position [12735, 0]
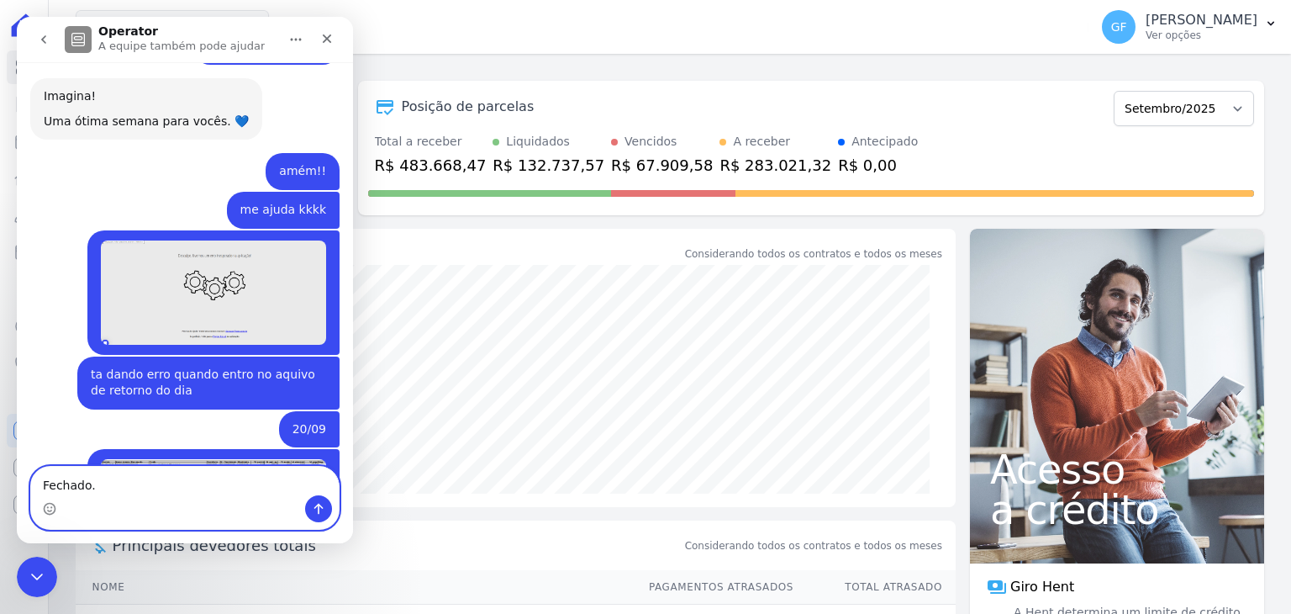
type textarea "Fechado."
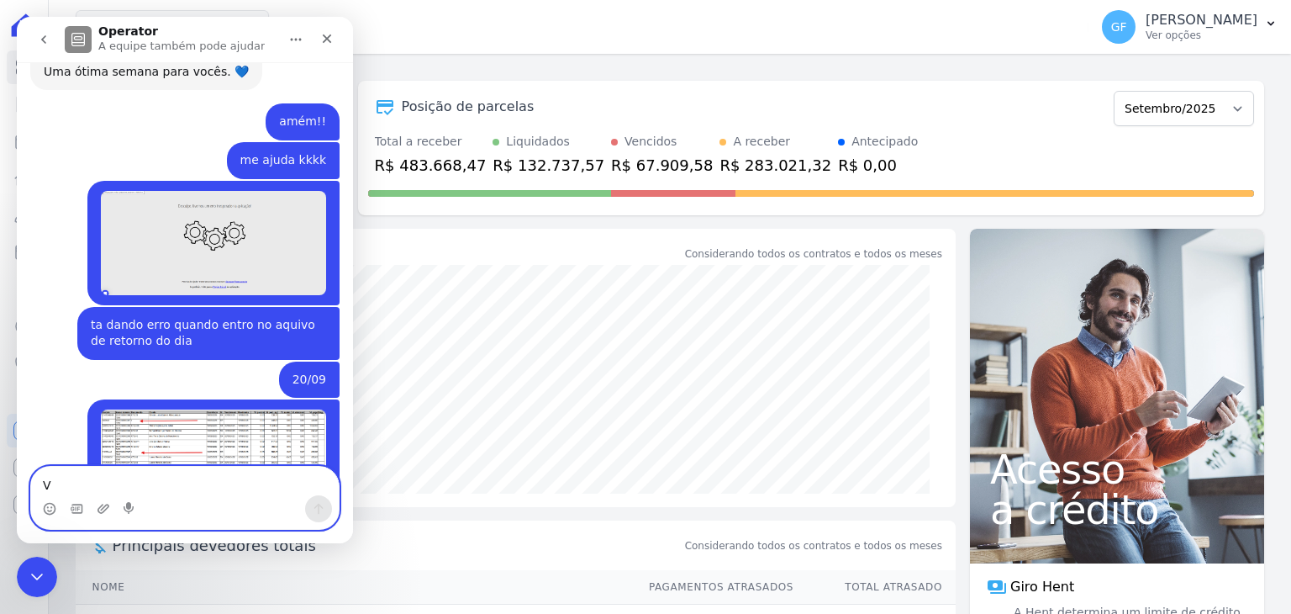
scroll to position [12786, 0]
type textarea "Valeeeeu"
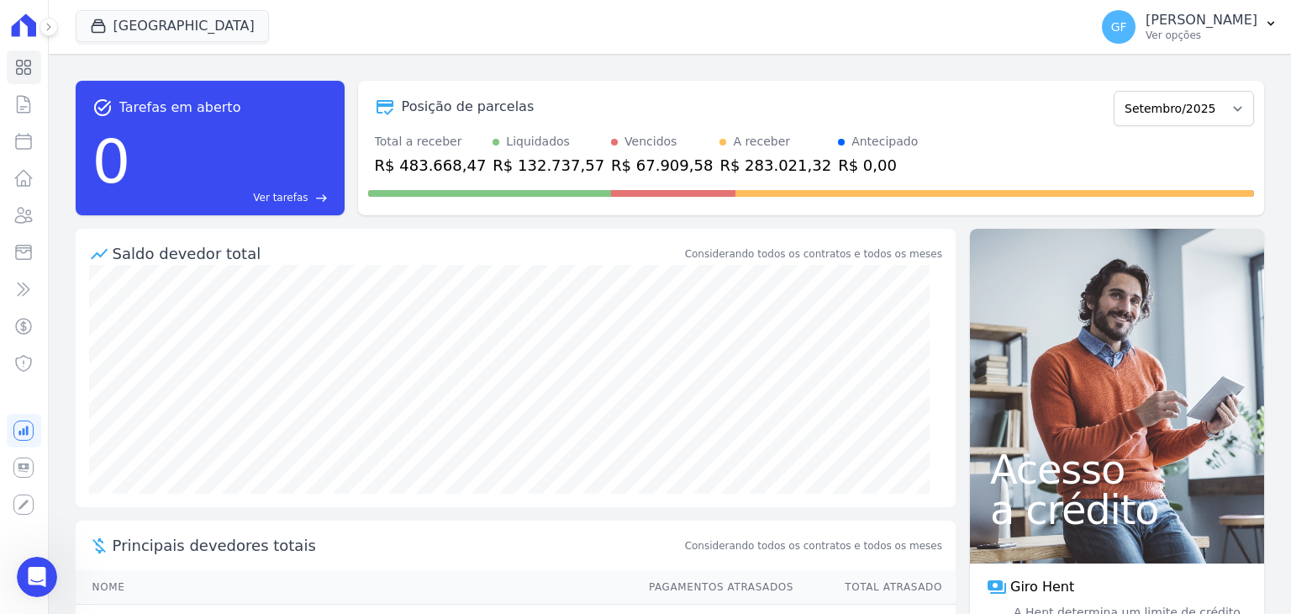
scroll to position [12667, 0]
